Goal: Task Accomplishment & Management: Manage account settings

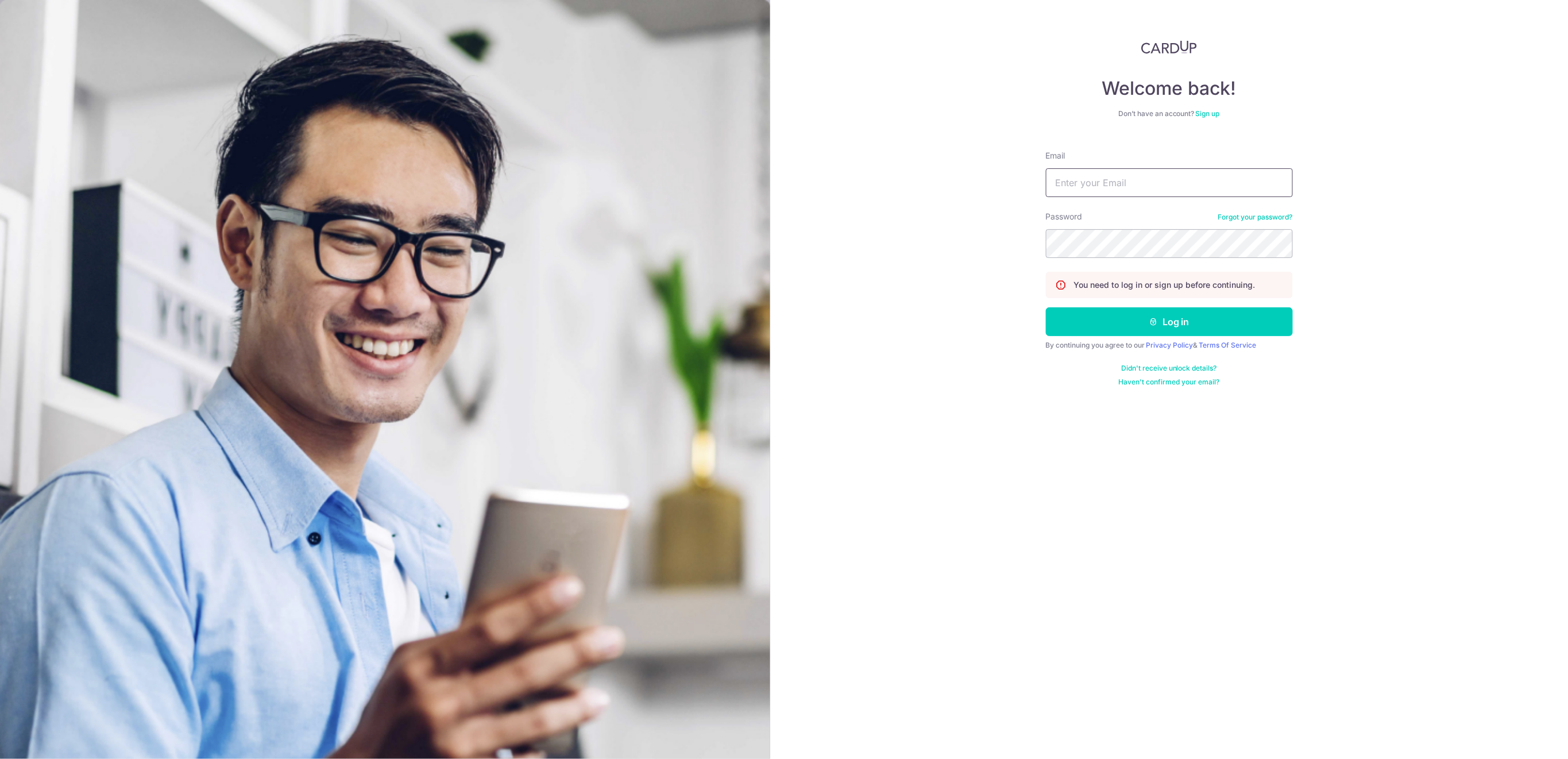
click at [1194, 177] on input "Email" at bounding box center [1169, 183] width 247 height 29
type input "[EMAIL_ADDRESS][DOMAIN_NAME]"
click at [1208, 318] on button "Log in" at bounding box center [1169, 322] width 247 height 29
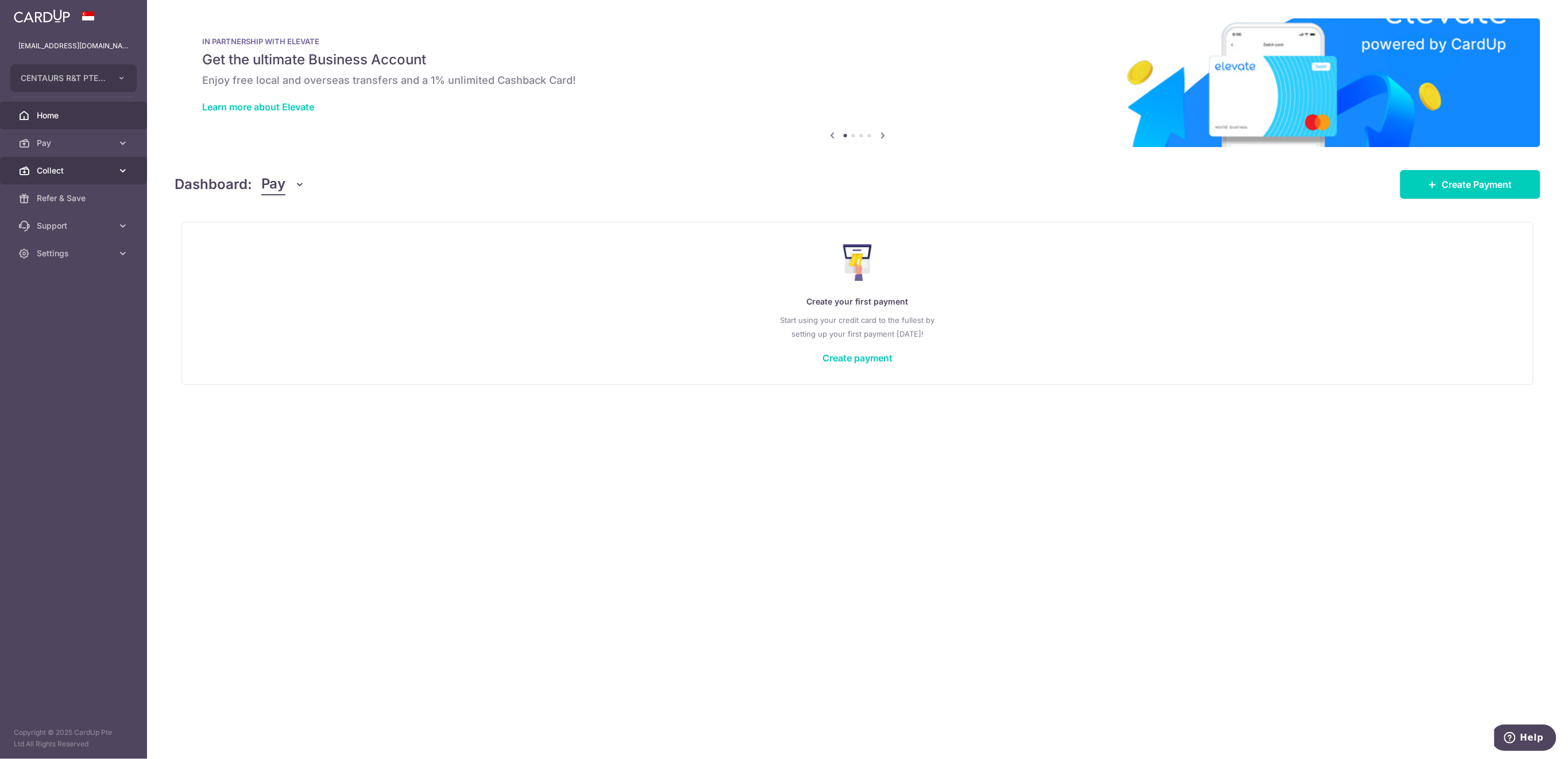
click at [72, 168] on span "Collect" at bounding box center [75, 170] width 76 height 11
click at [94, 257] on span "Payment Requests" at bounding box center [75, 253] width 76 height 11
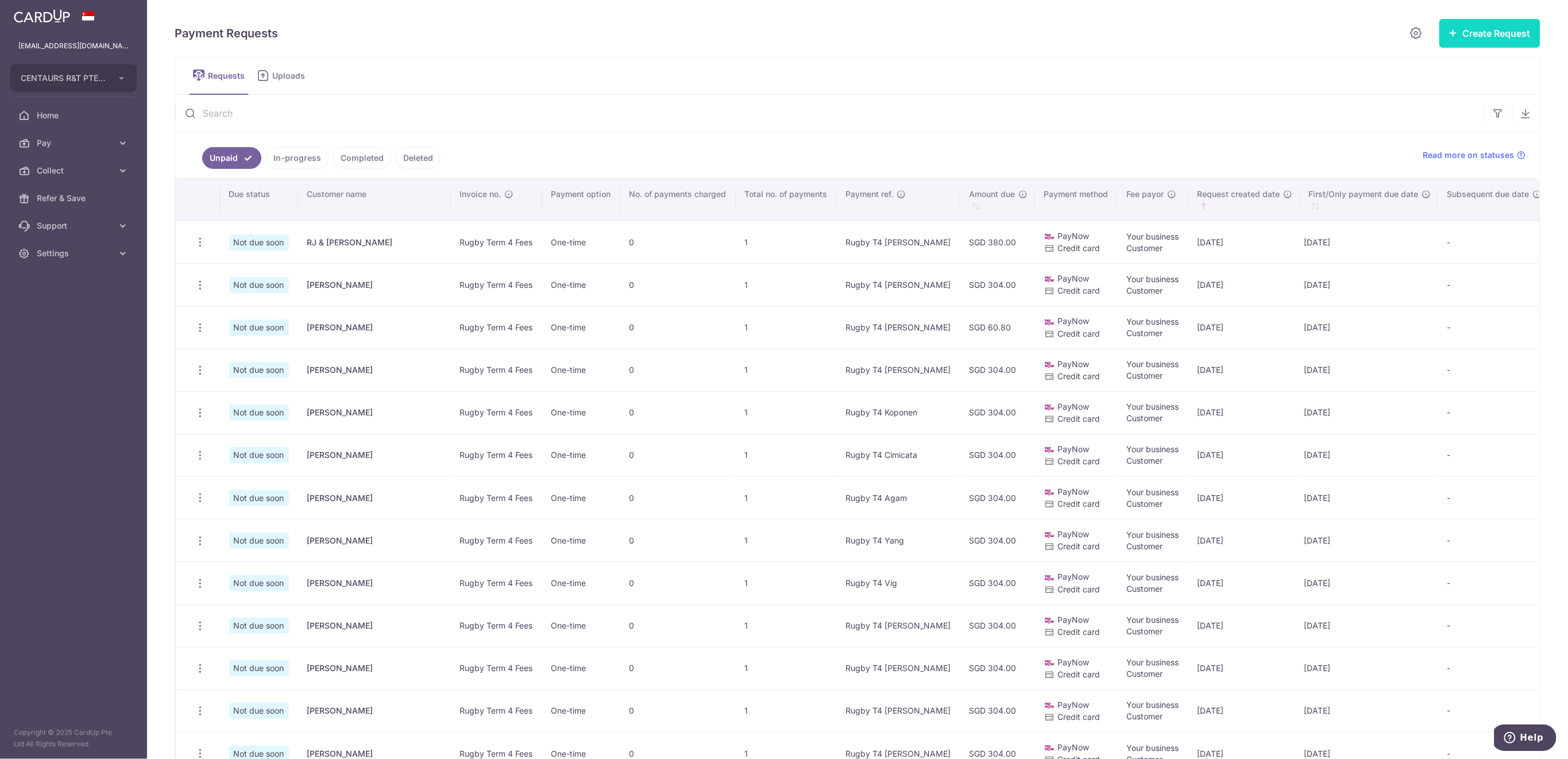
click at [1479, 36] on button "Create Request" at bounding box center [1490, 33] width 101 height 29
click at [1437, 91] on span "Multiple Requests" at bounding box center [1472, 97] width 119 height 14
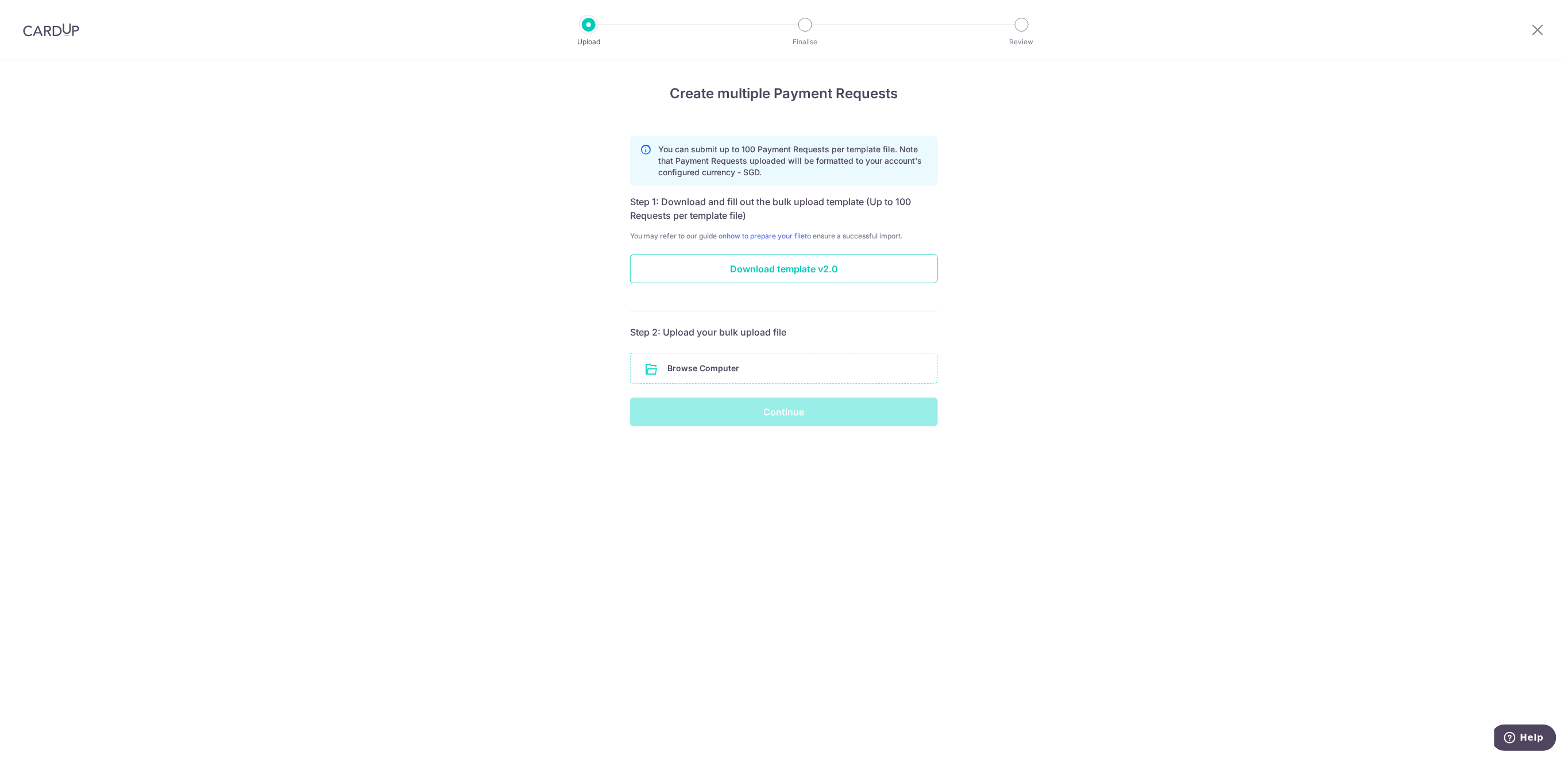
click at [705, 372] on input "file" at bounding box center [784, 368] width 307 height 30
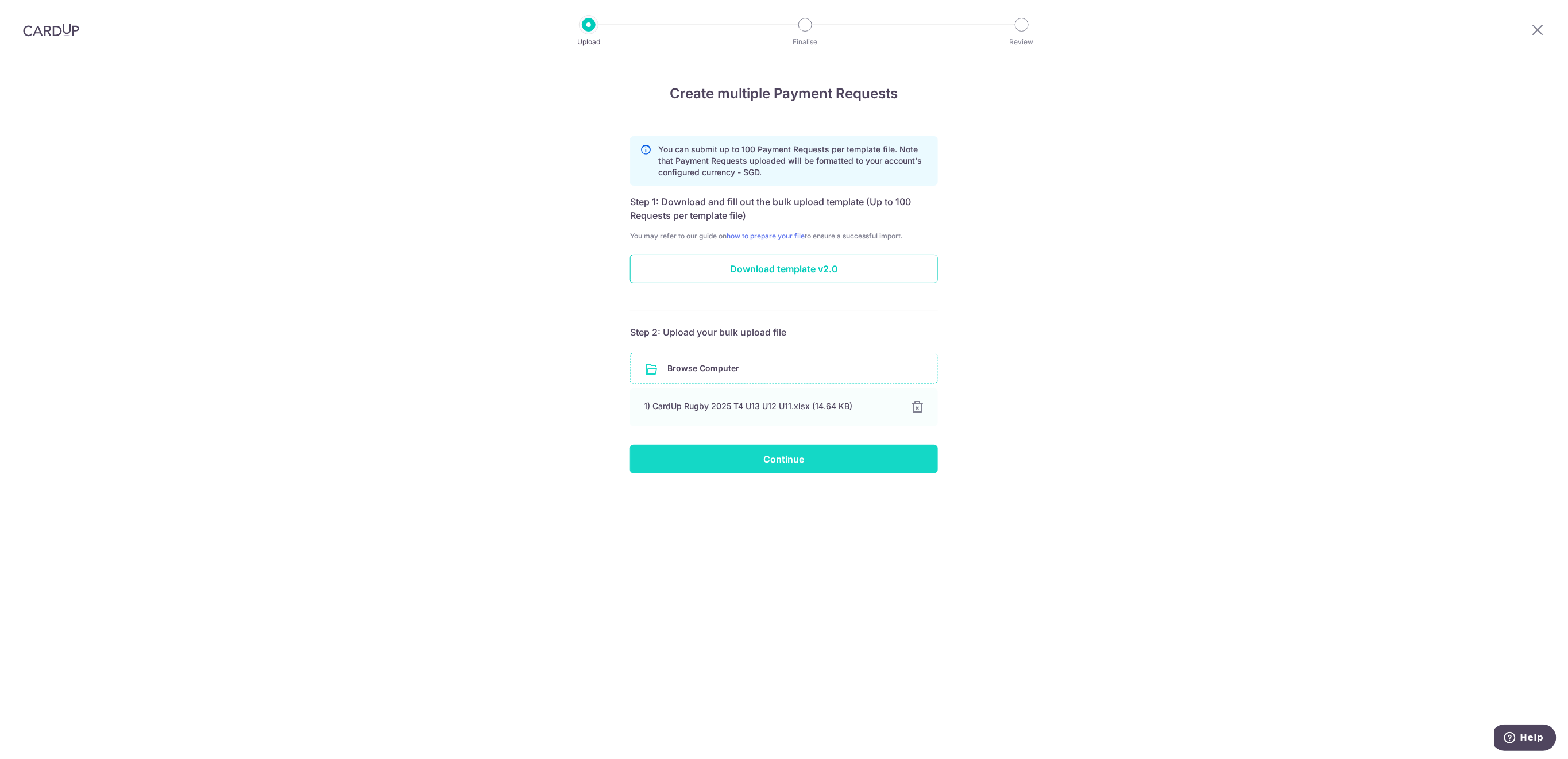
click at [796, 467] on input "Continue" at bounding box center [784, 459] width 308 height 29
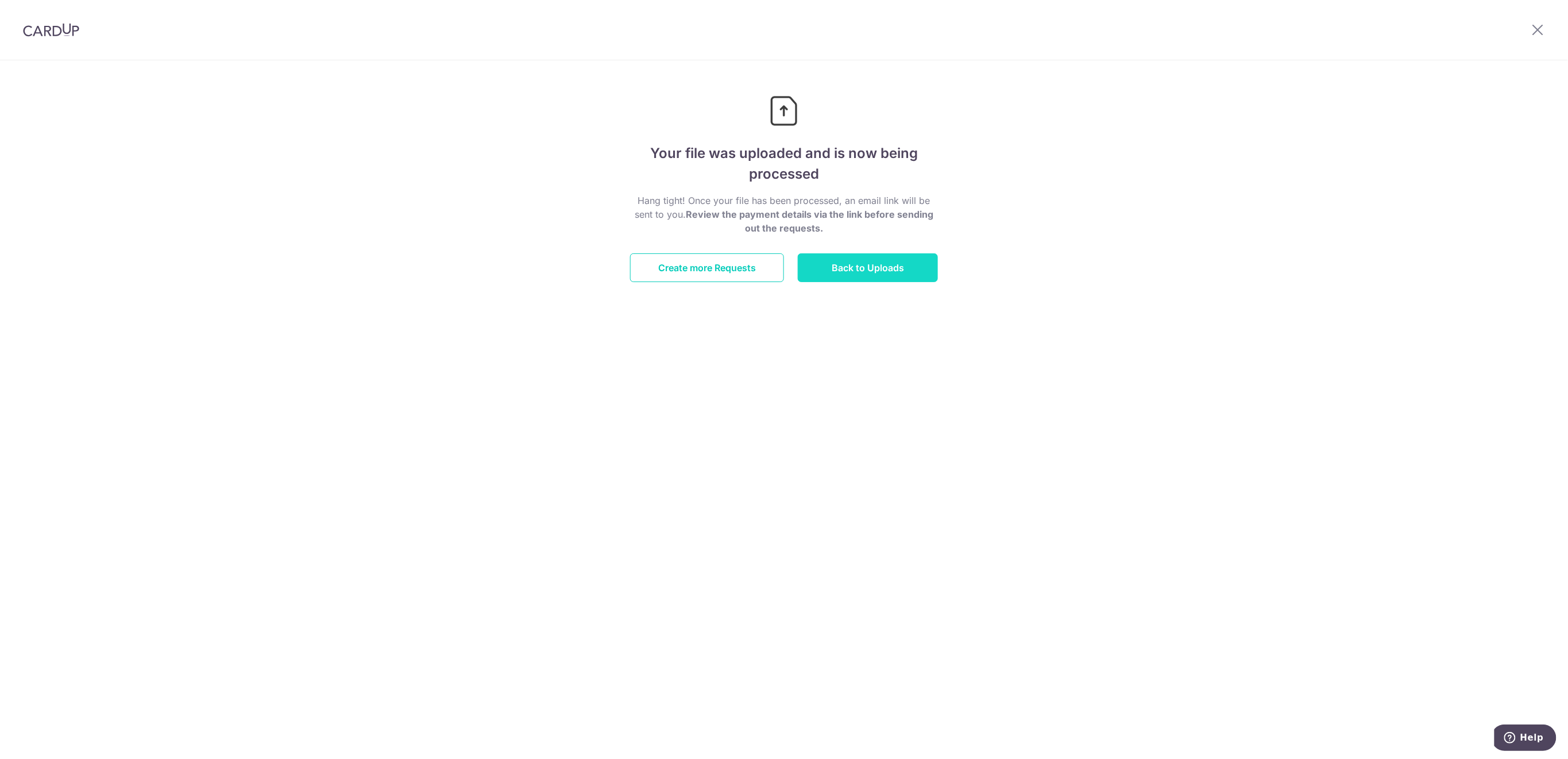
click at [833, 267] on link "Back to Uploads" at bounding box center [868, 268] width 140 height 29
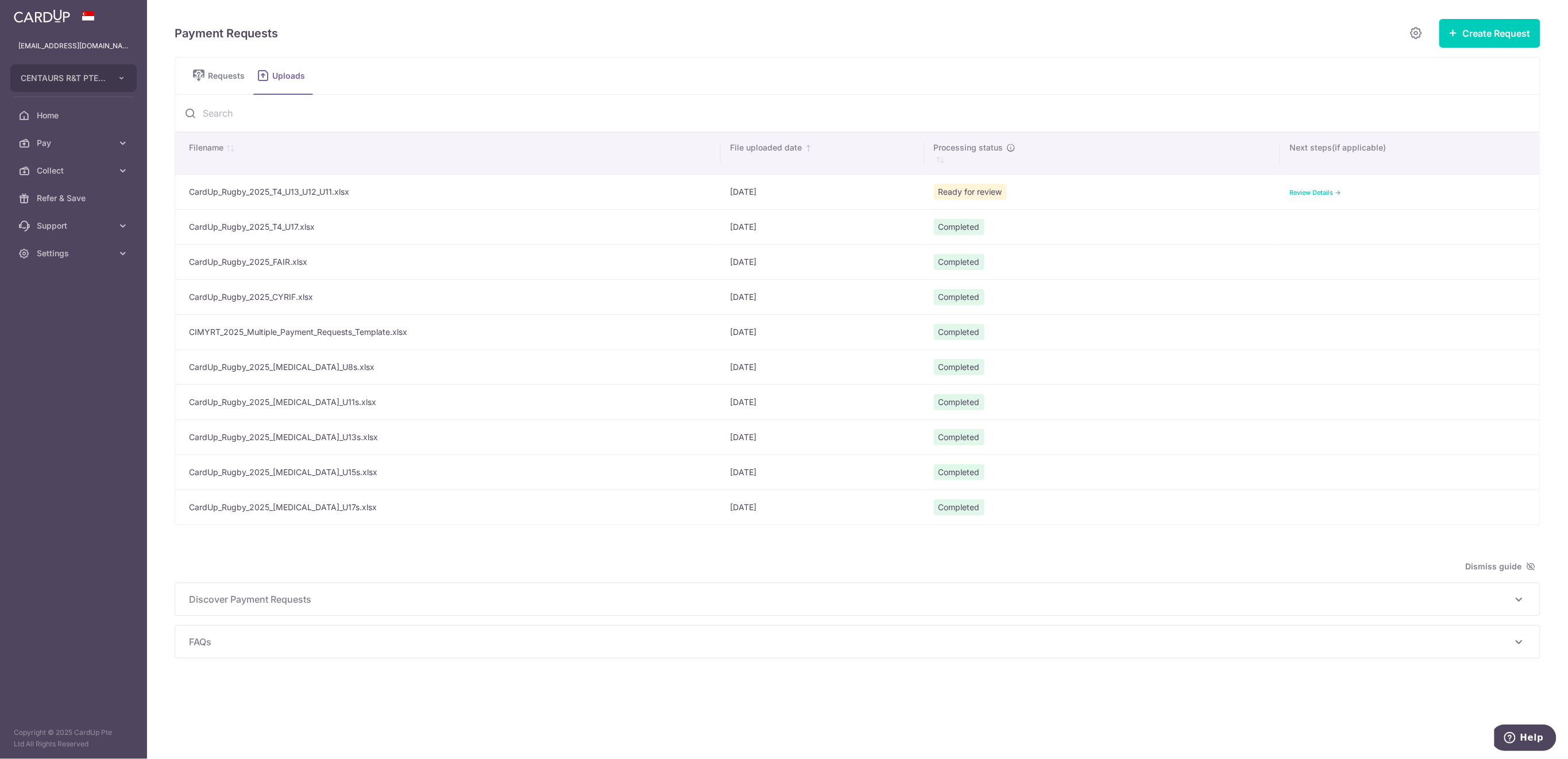
click at [1298, 192] on link "Review Details ->" at bounding box center [1315, 192] width 52 height 8
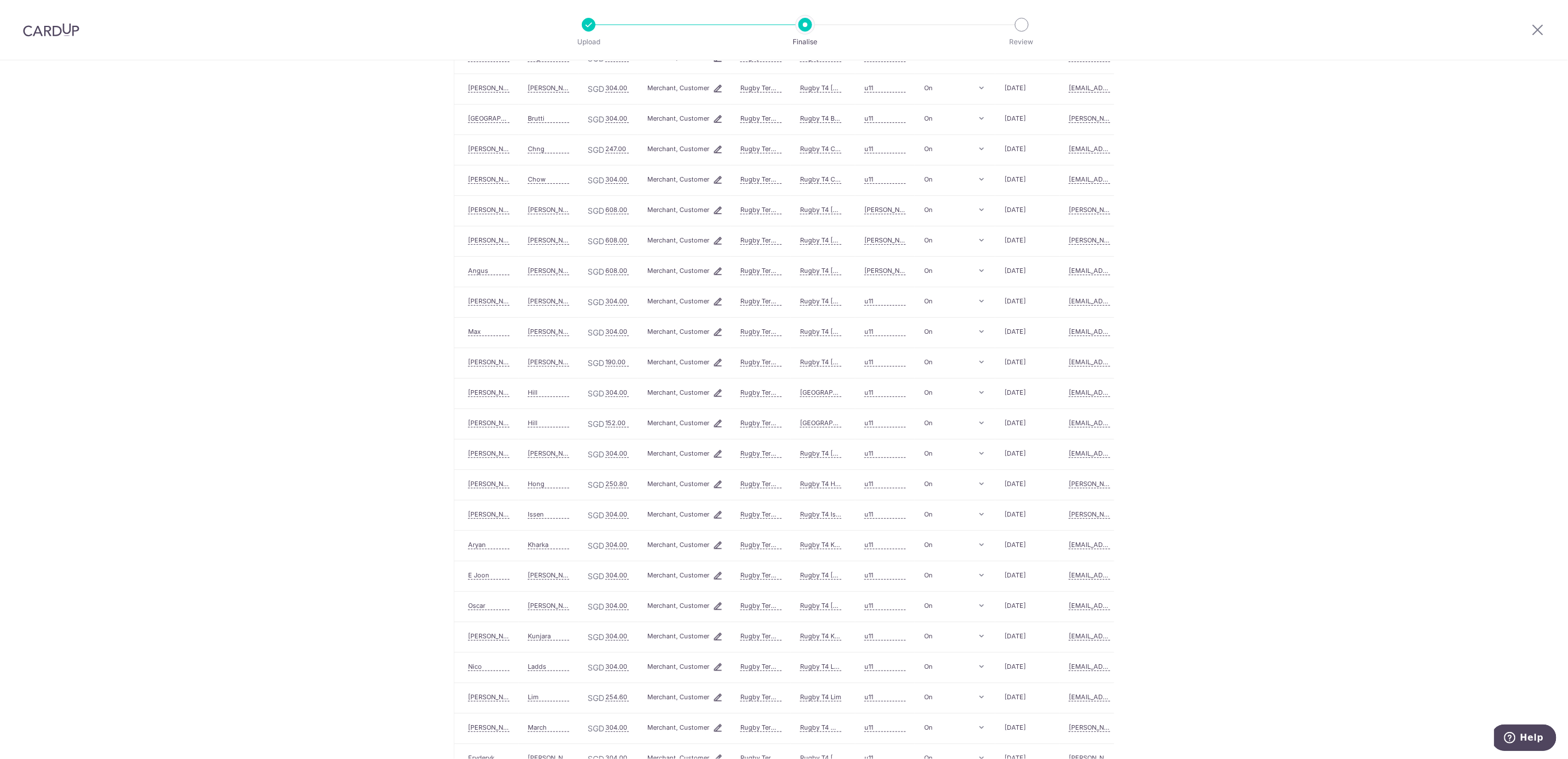
scroll to position [1812, 0]
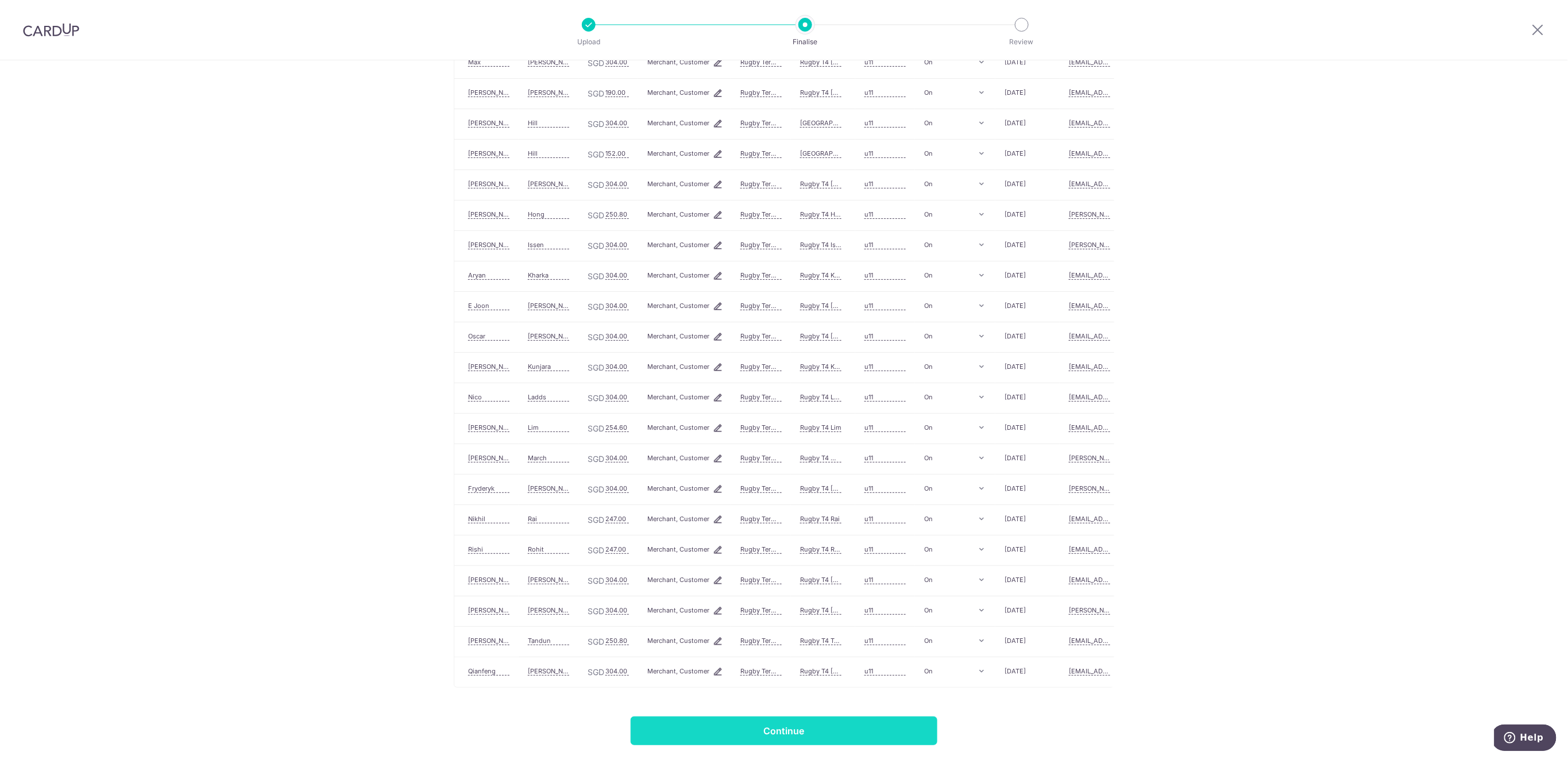
click at [841, 726] on input "Continue" at bounding box center [784, 731] width 307 height 29
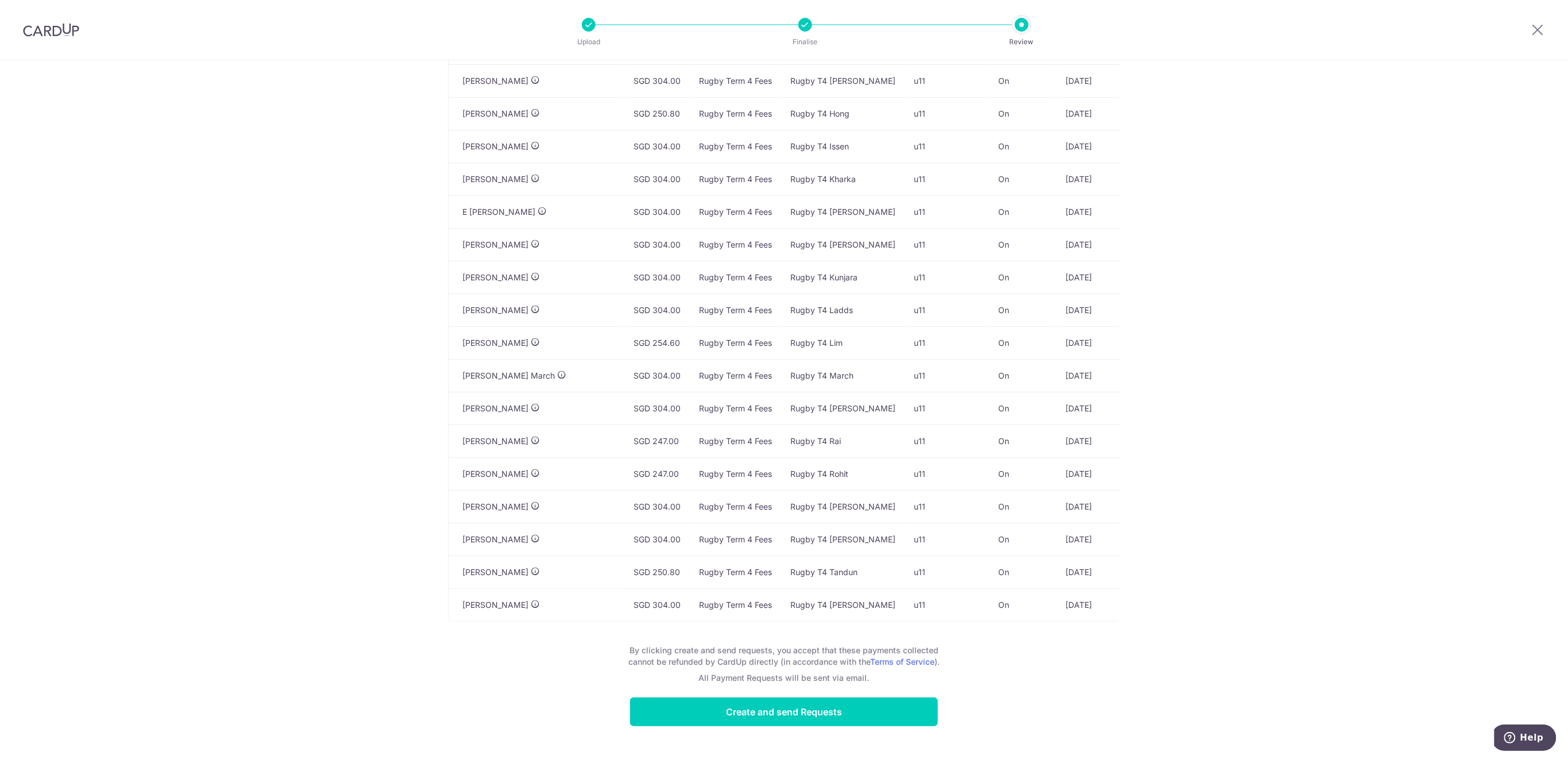
scroll to position [60, 0]
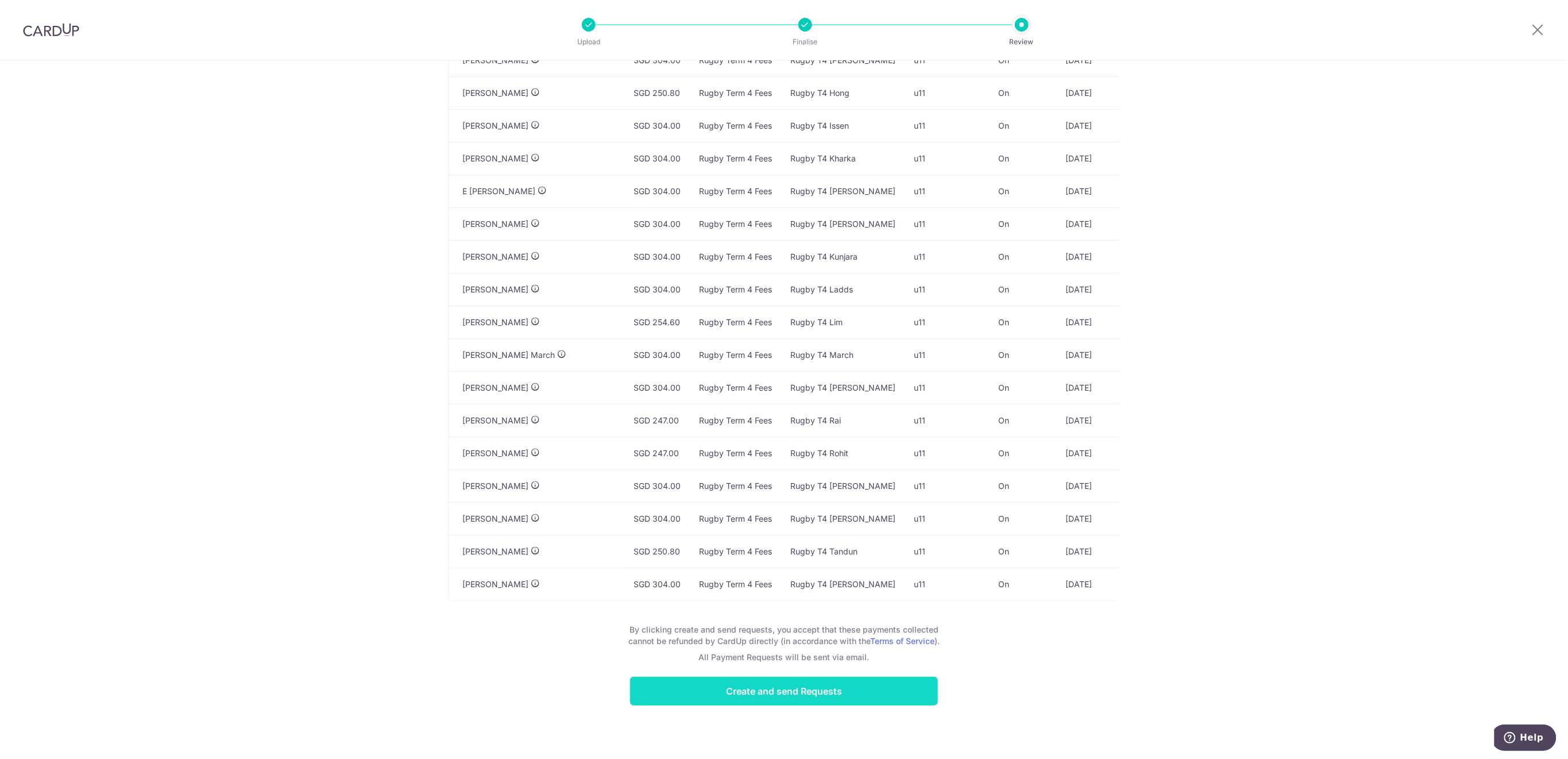
click at [863, 693] on input "Create and send Requests" at bounding box center [784, 691] width 308 height 29
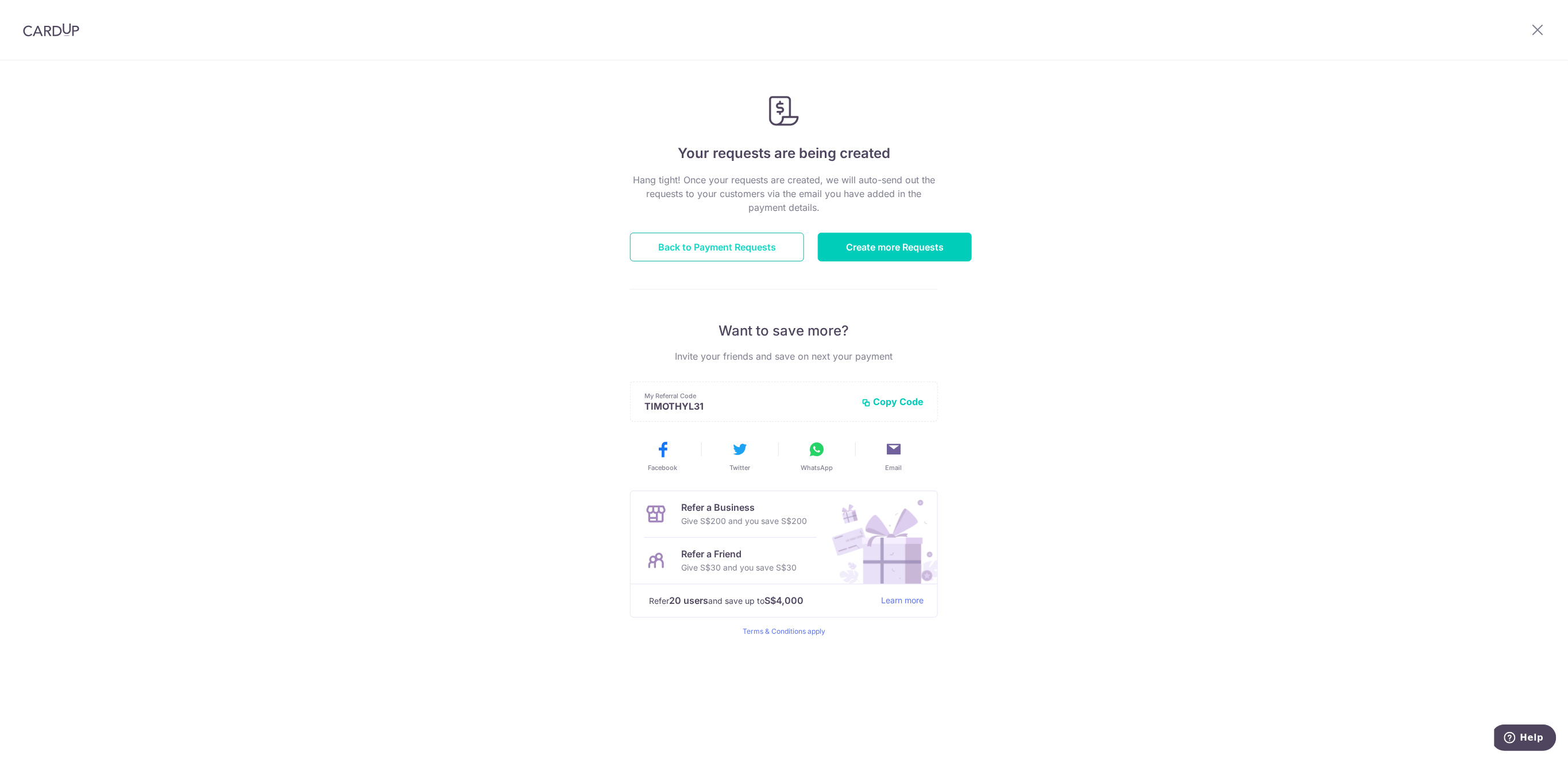
click at [690, 246] on link "Back to Payment Requests" at bounding box center [717, 247] width 174 height 29
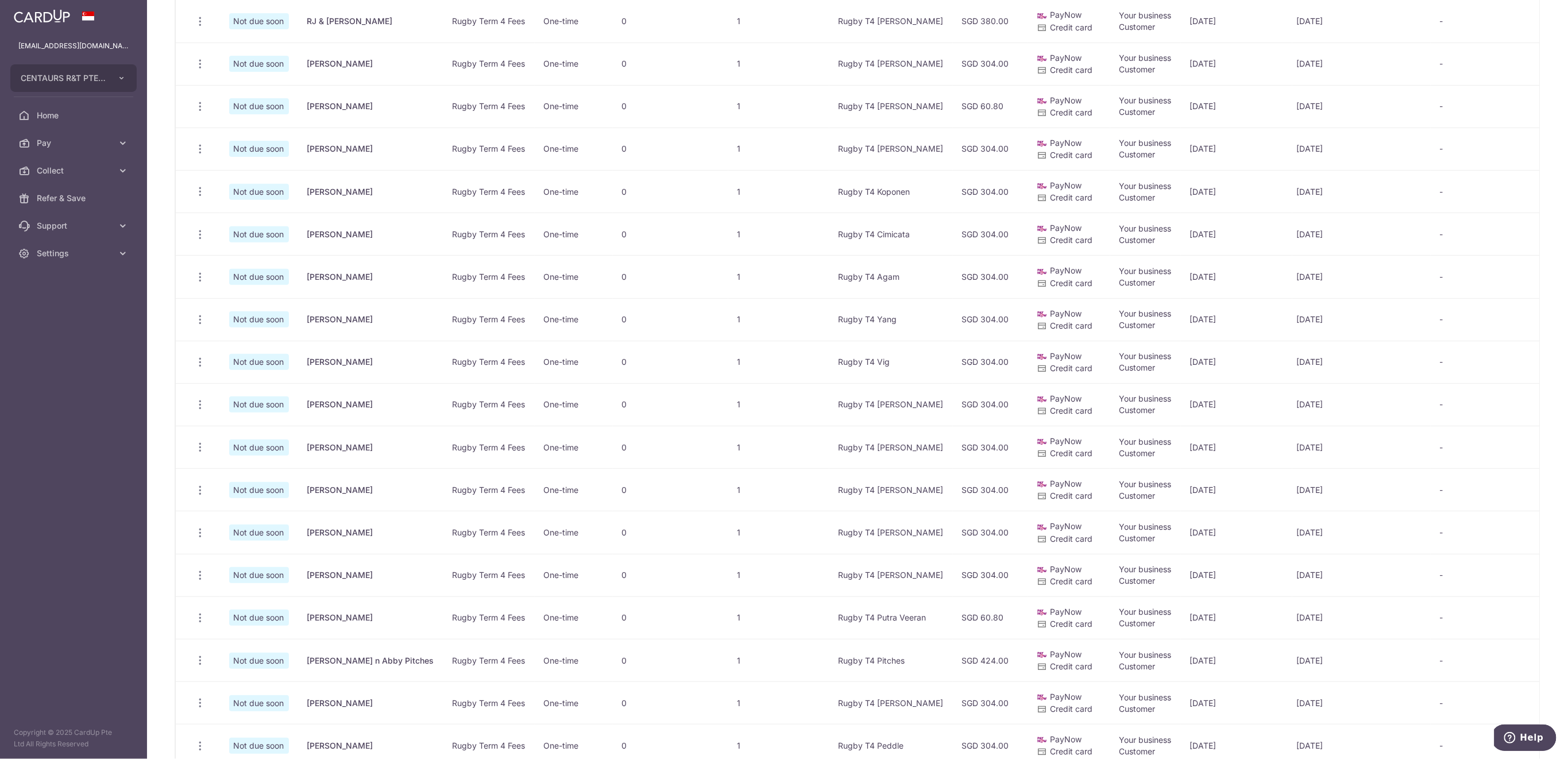
scroll to position [548, 0]
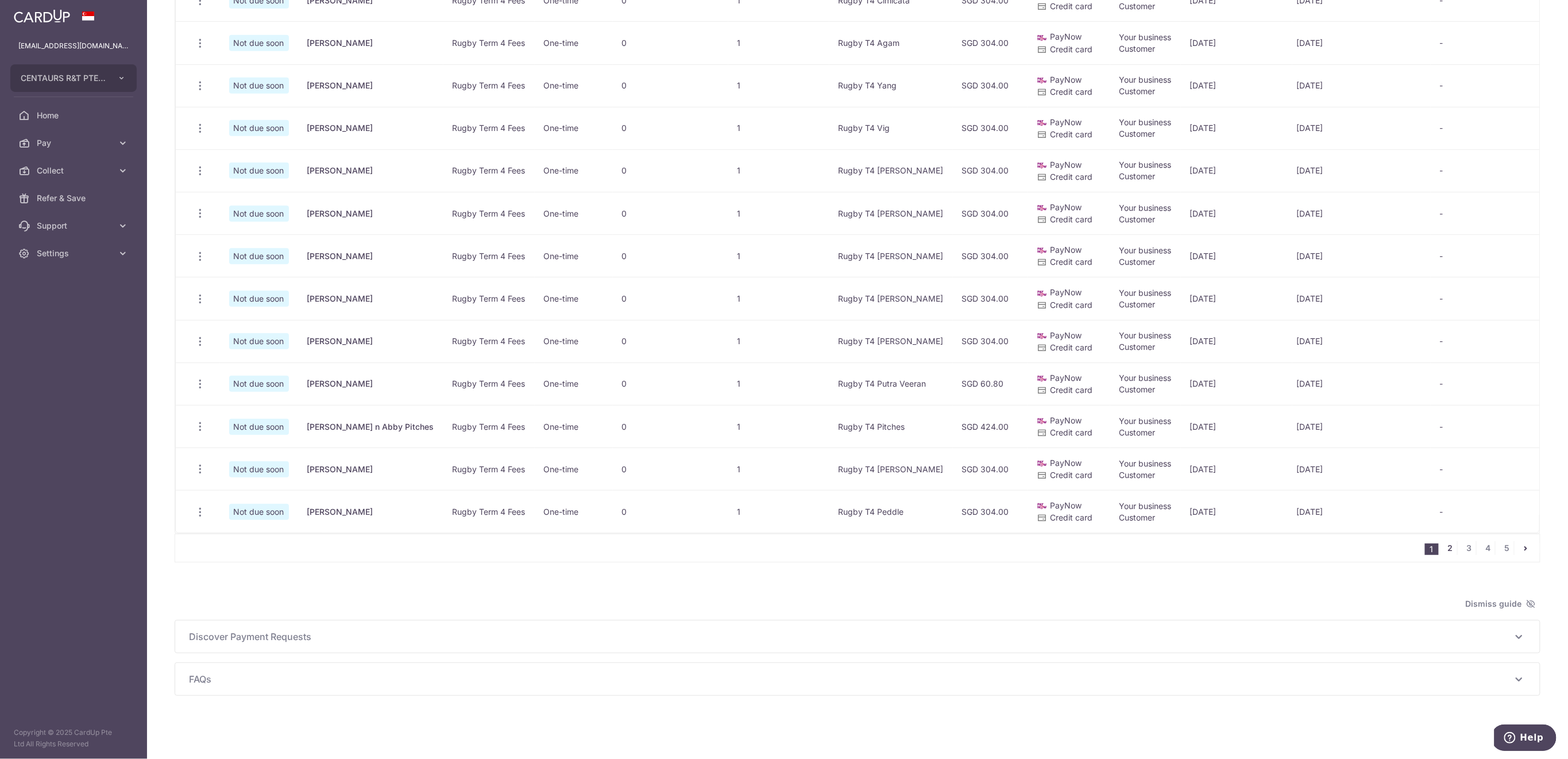
click at [1444, 547] on link "2" at bounding box center [1450, 548] width 14 height 14
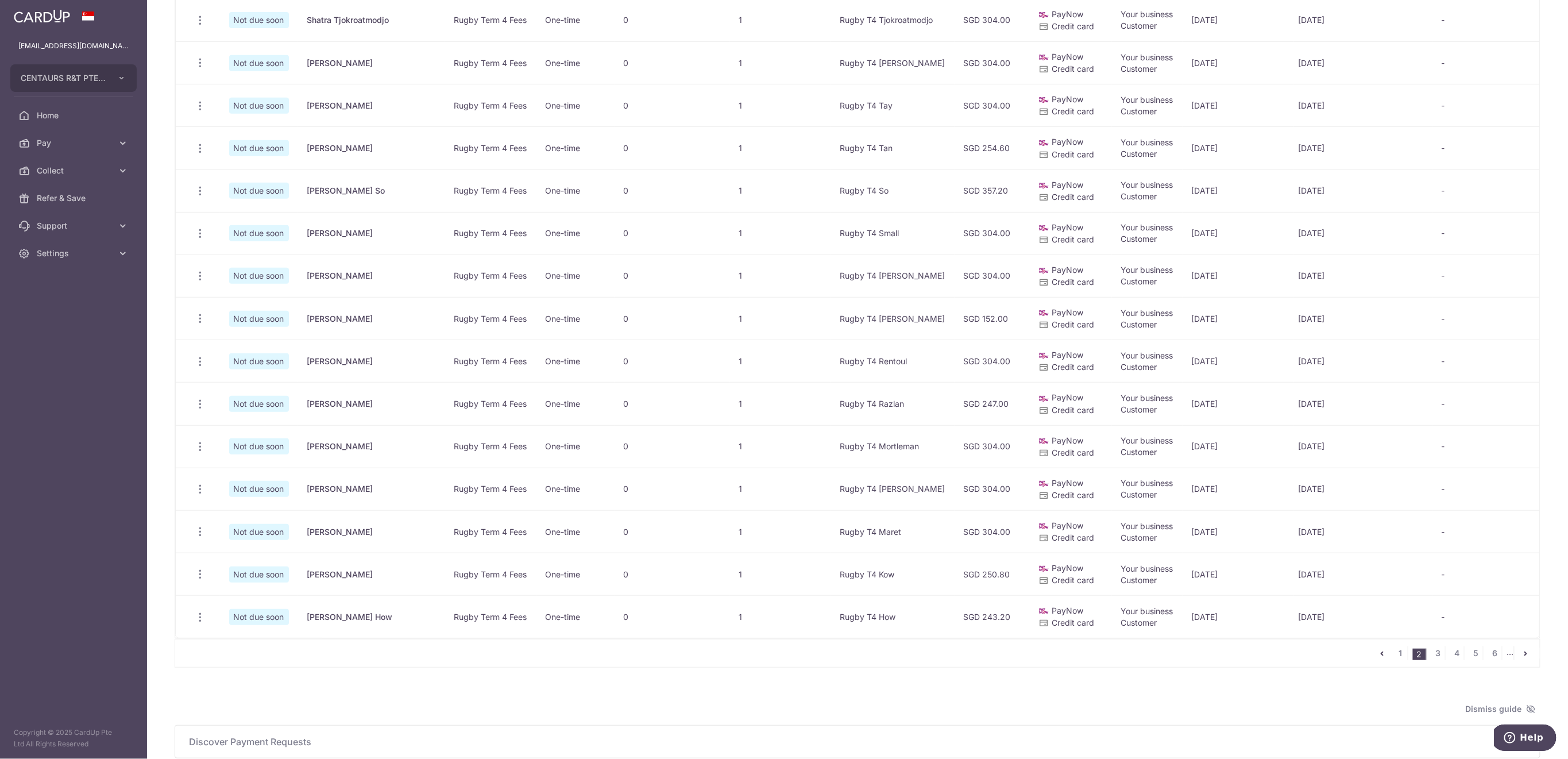
scroll to position [459, 0]
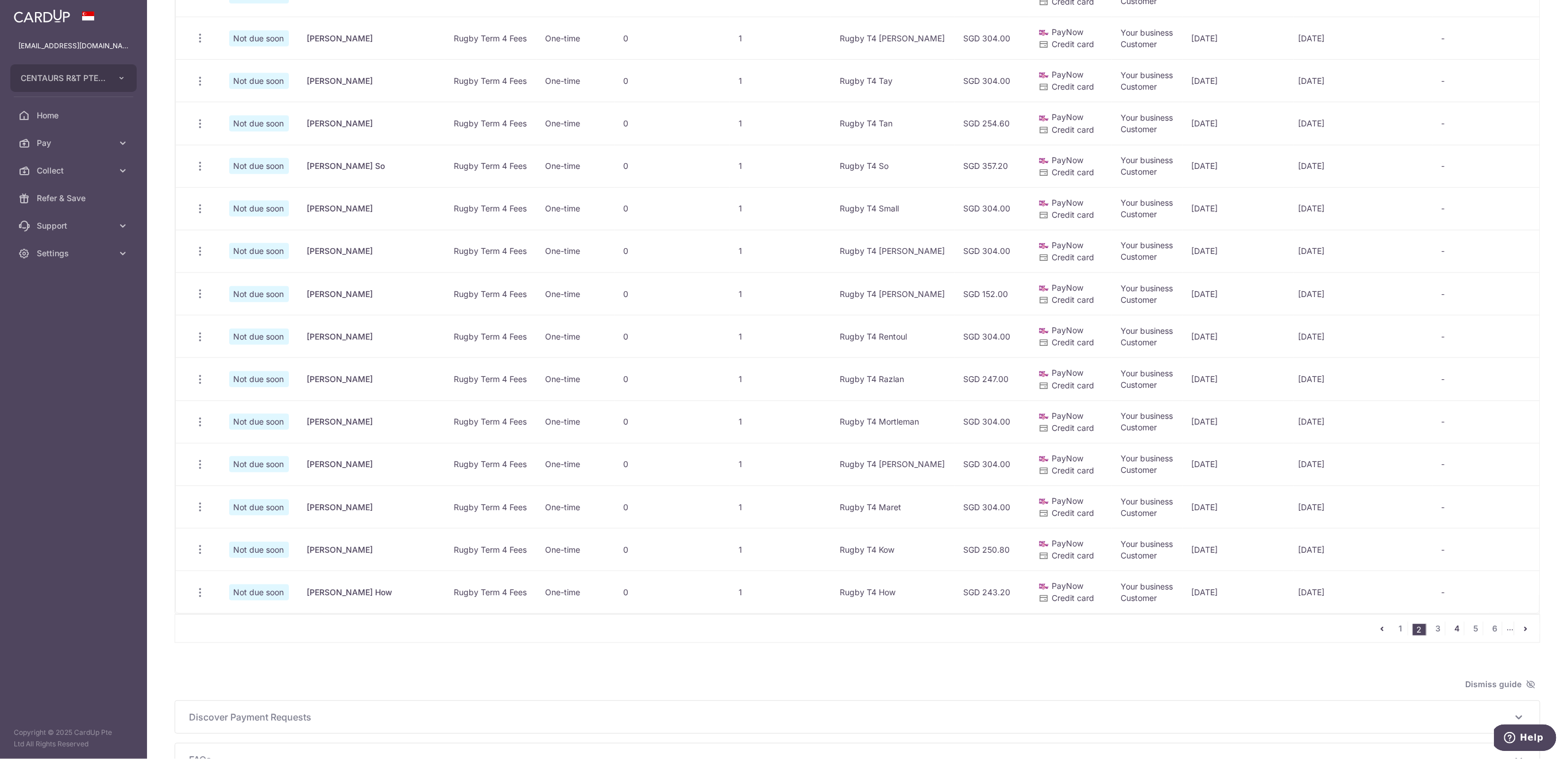
click at [1450, 635] on link "4" at bounding box center [1457, 629] width 14 height 14
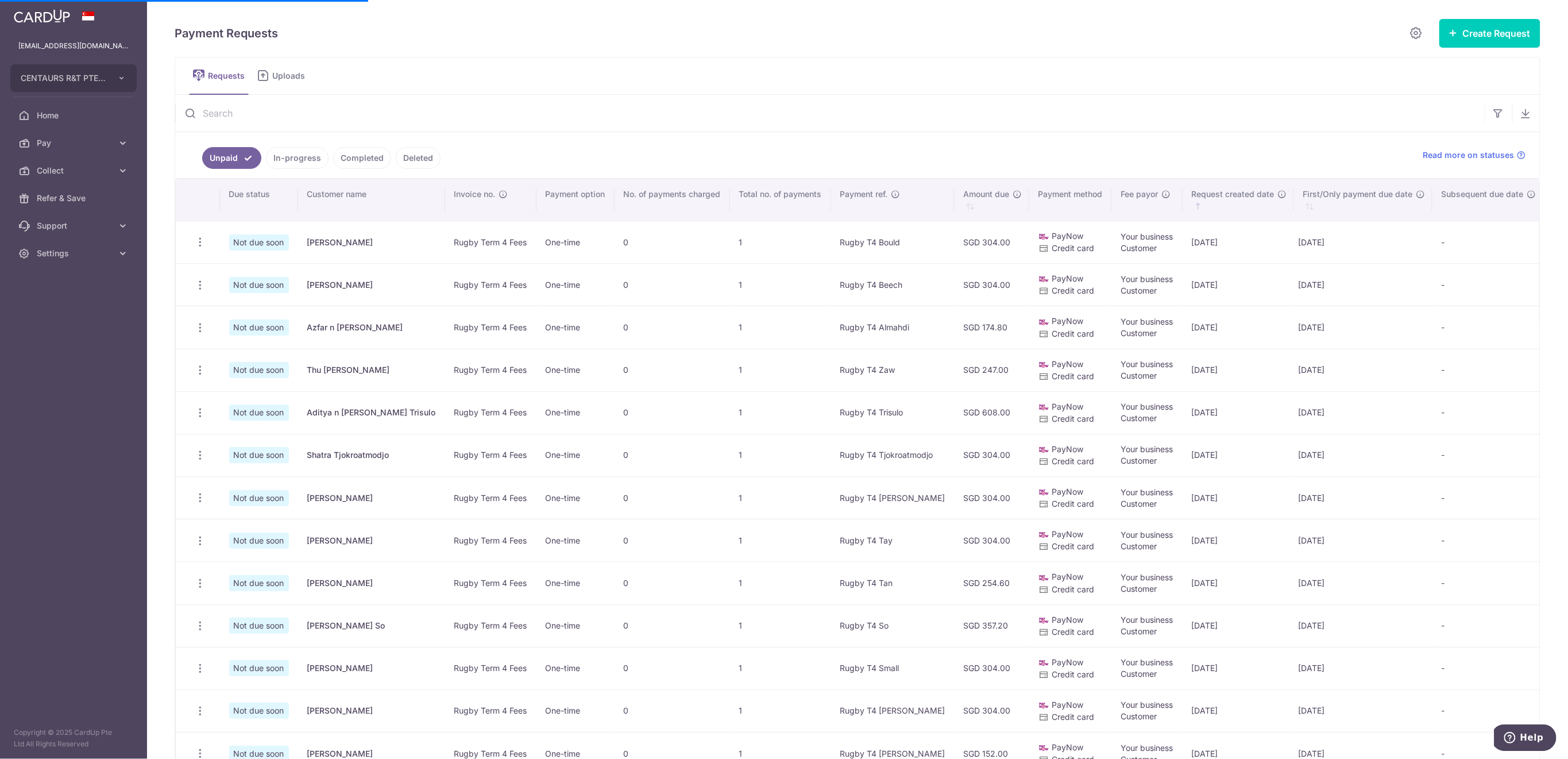
click at [280, 120] on input "text" at bounding box center [830, 113] width 1310 height 37
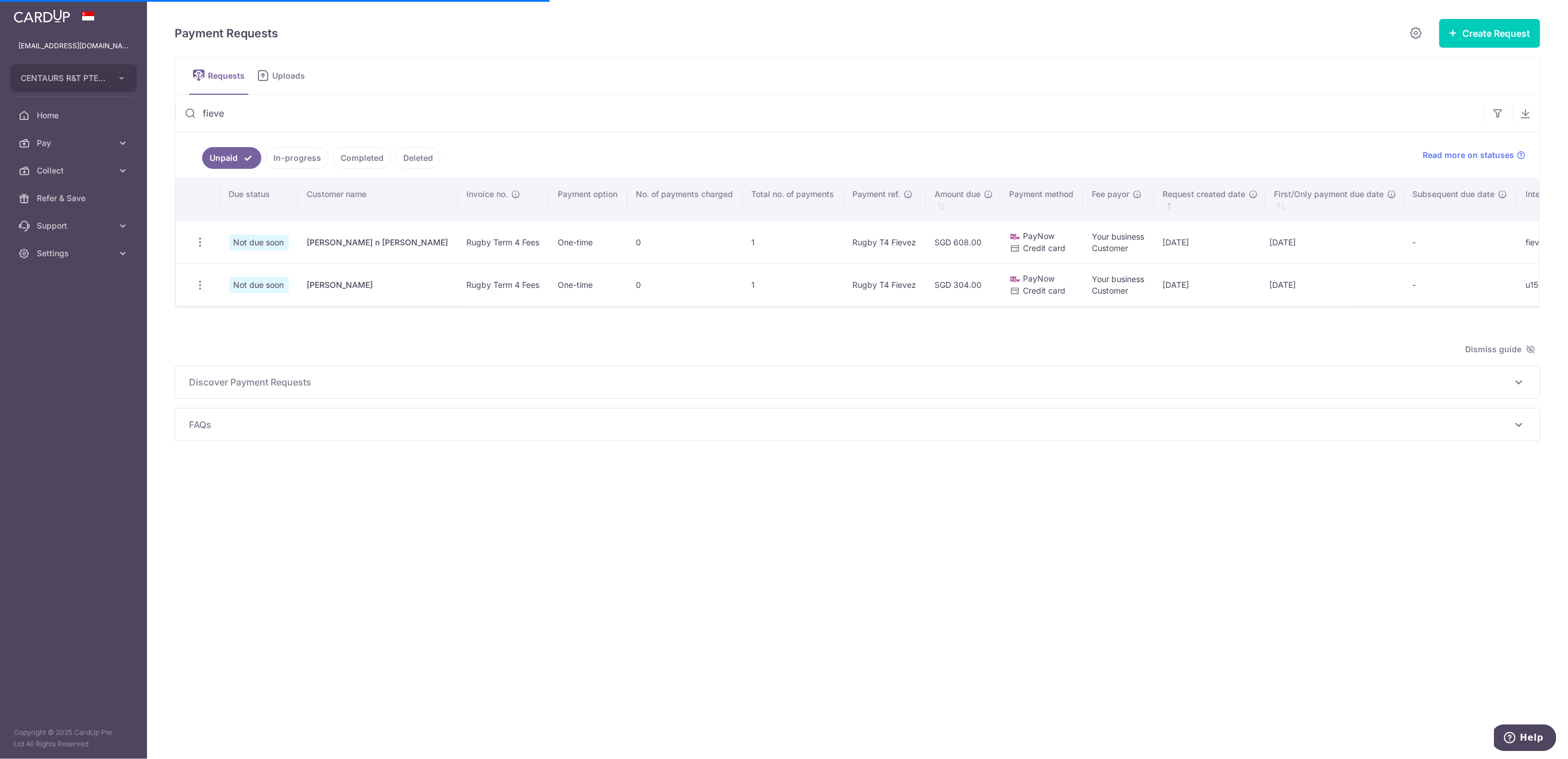
type input "fievez"
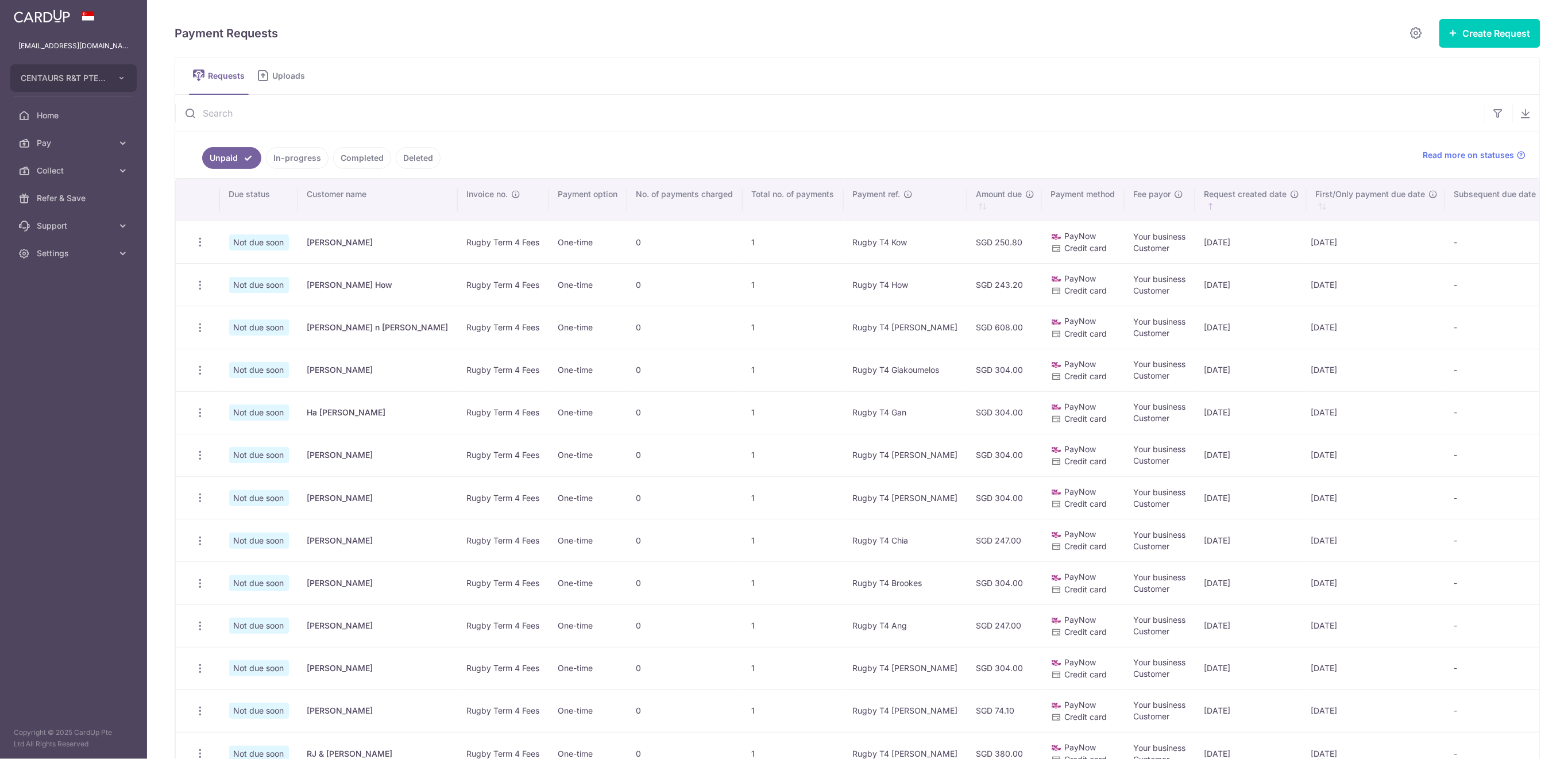
type input "fievez"
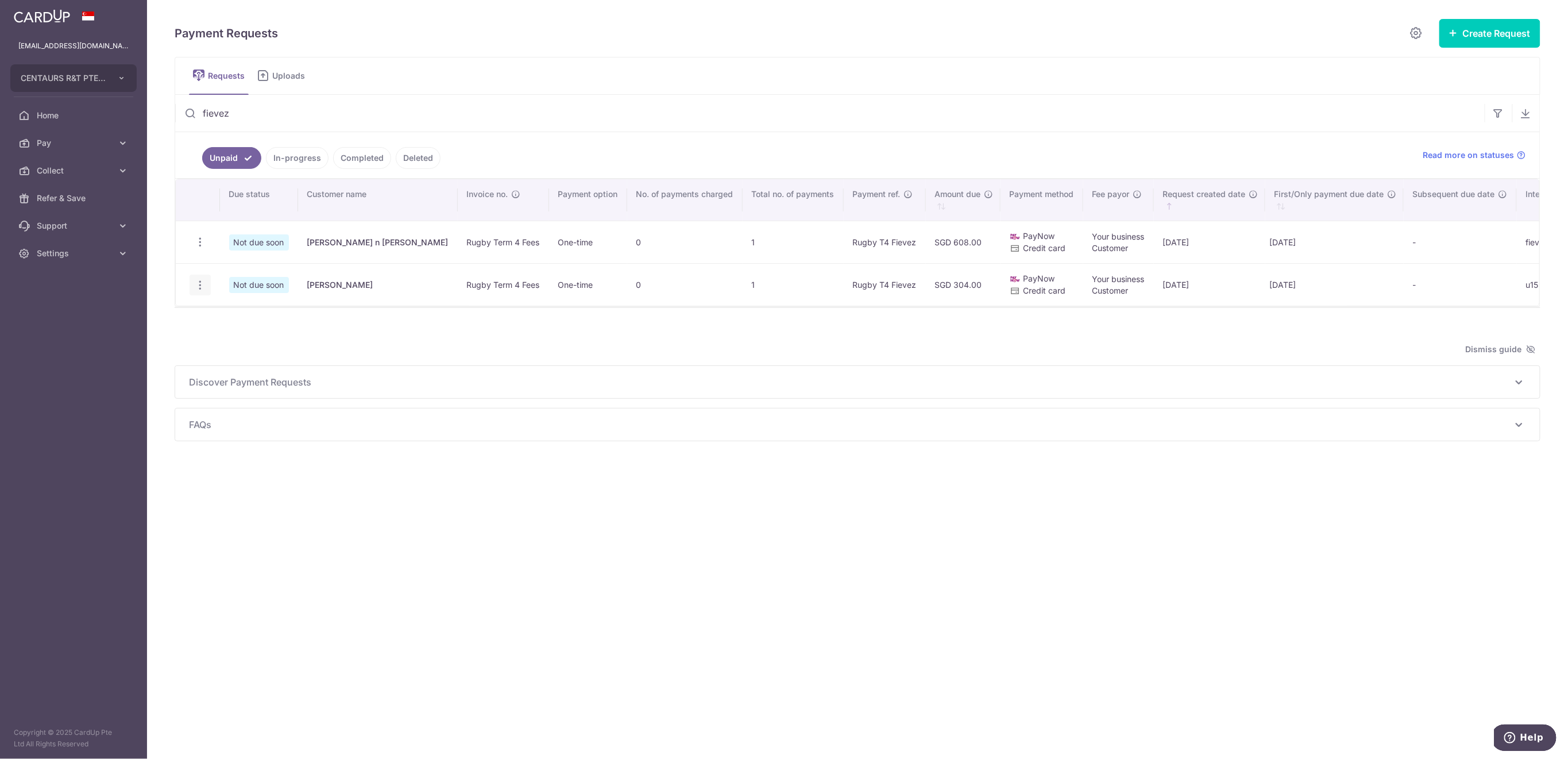
click at [201, 287] on icon "button" at bounding box center [200, 285] width 12 height 12
click at [246, 337] on span "Delete Request" at bounding box center [258, 344] width 72 height 14
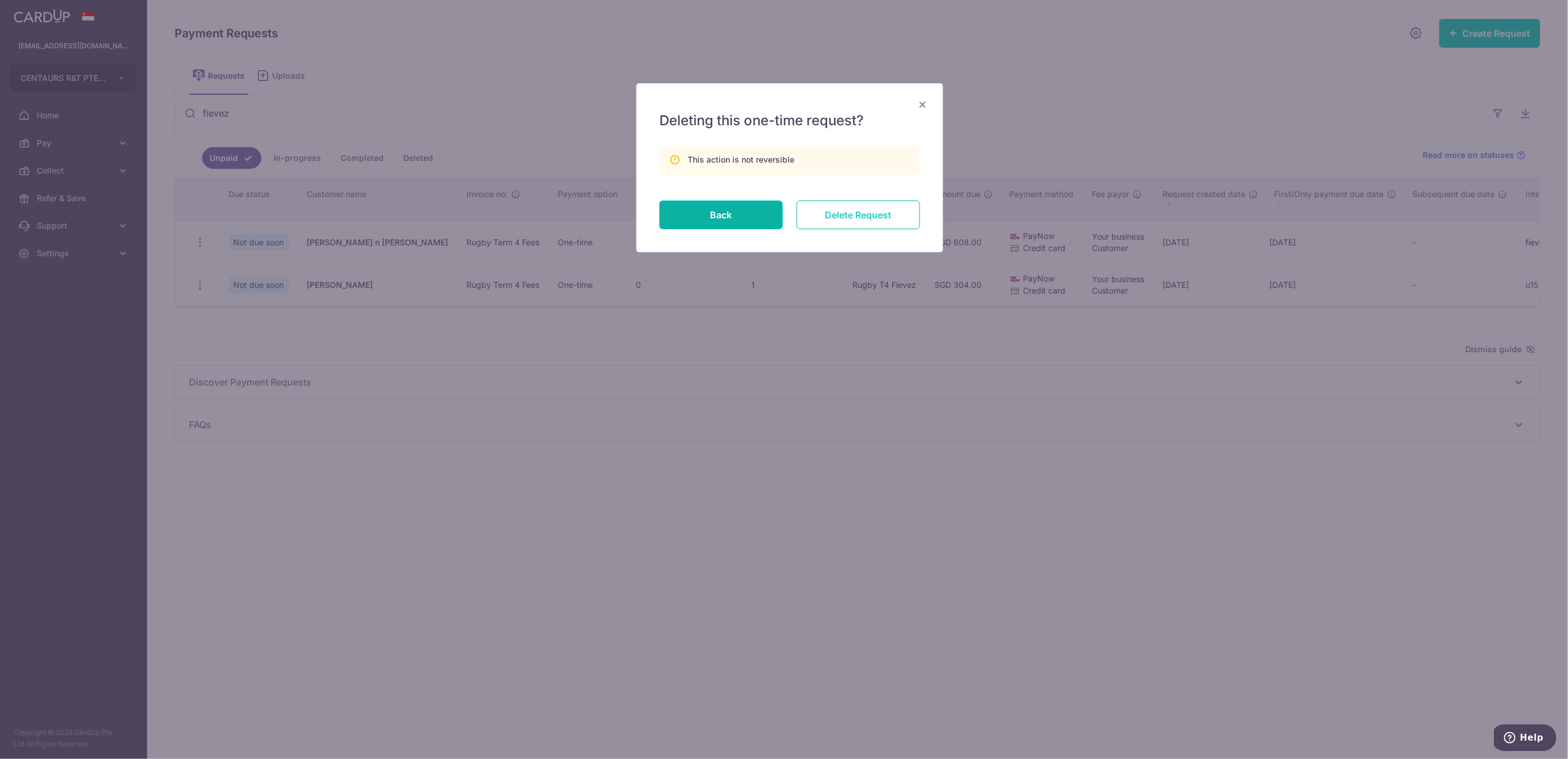
click at [901, 214] on input "Delete Request" at bounding box center [859, 215] width 124 height 29
